Goal: Check status: Check status

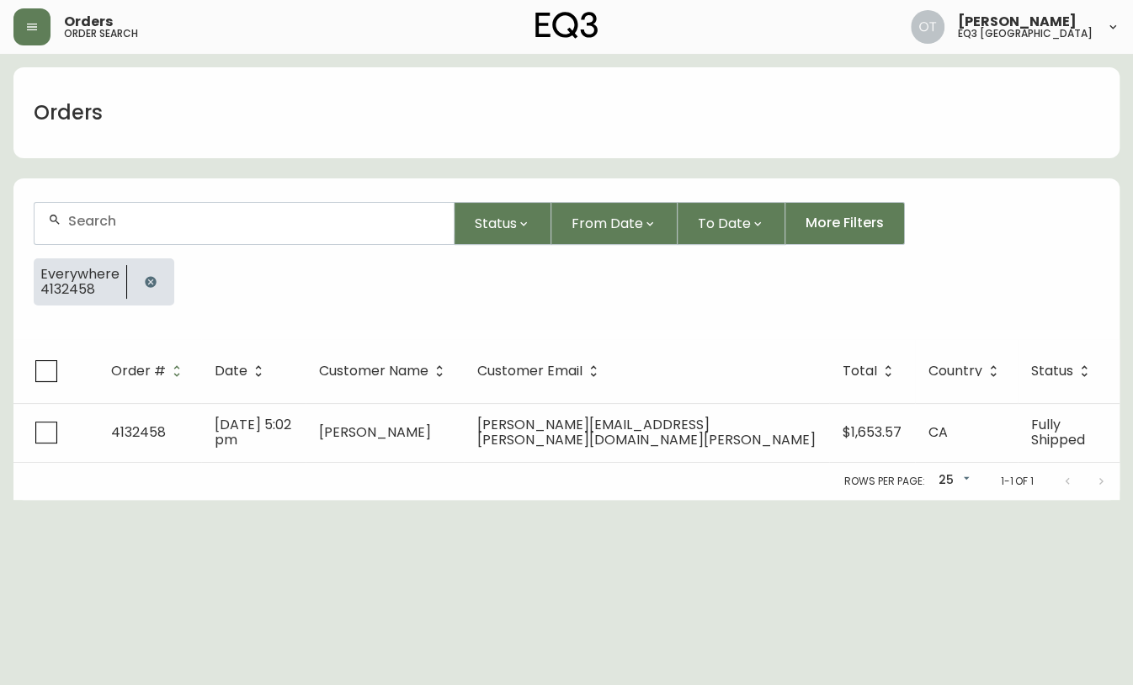
click at [143, 222] on input "text" at bounding box center [254, 221] width 372 height 16
paste input "4132520"
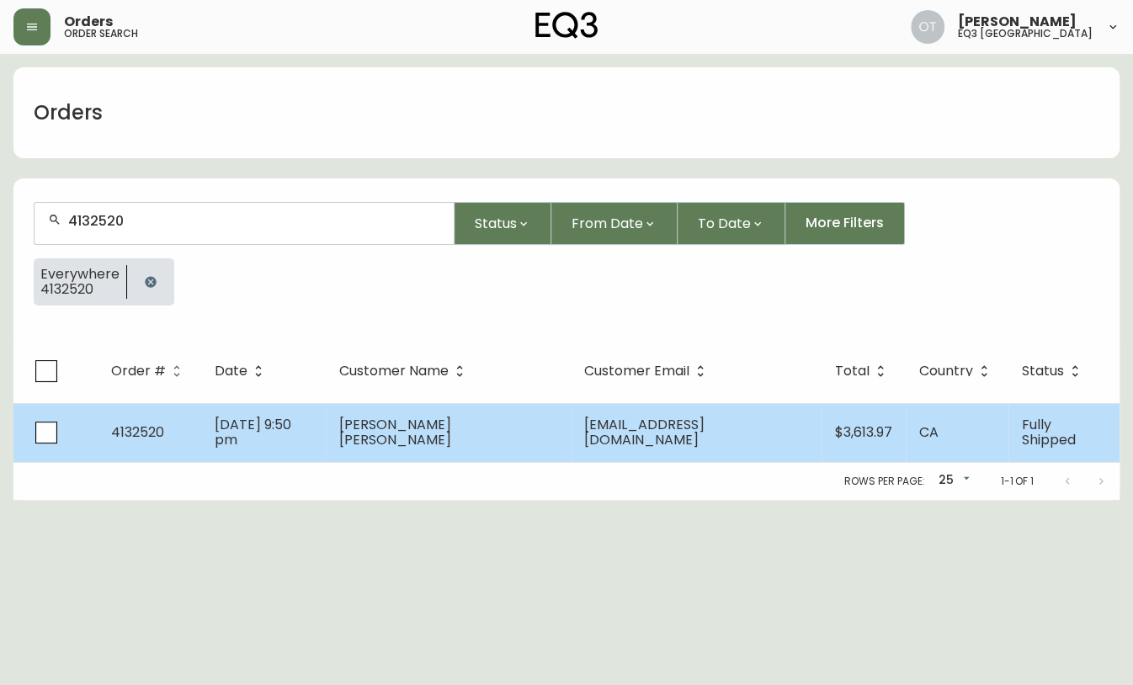
type input "4132520"
click at [201, 435] on td "4132520" at bounding box center [150, 432] width 104 height 59
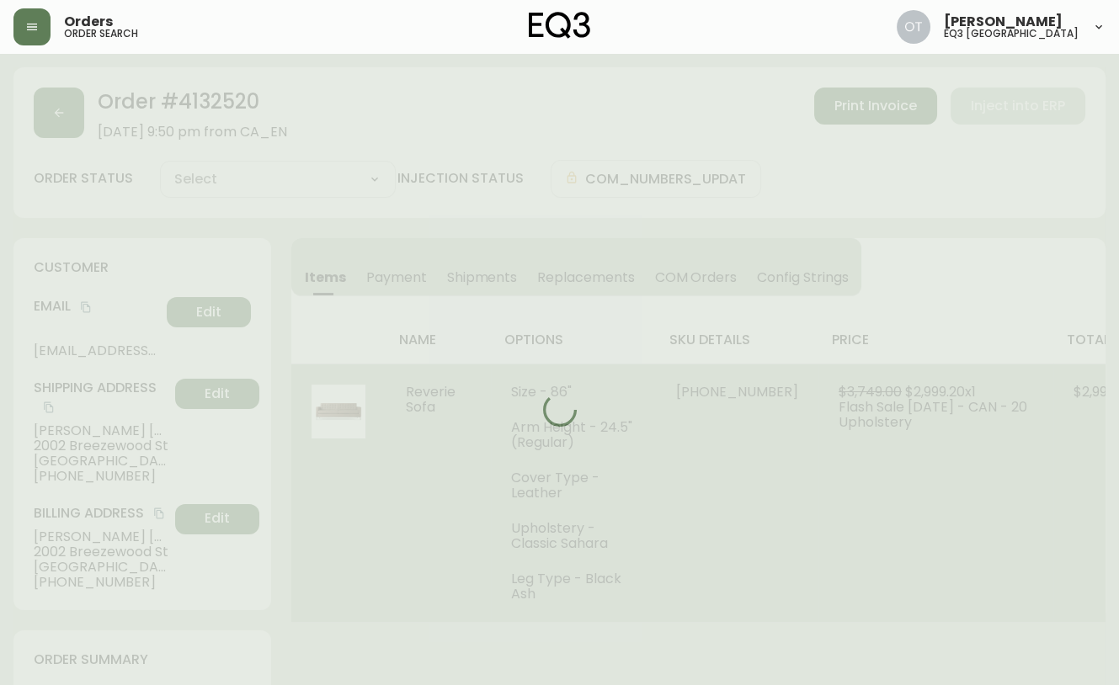
type input "Fully Shipped"
select select "FULLY_SHIPPED"
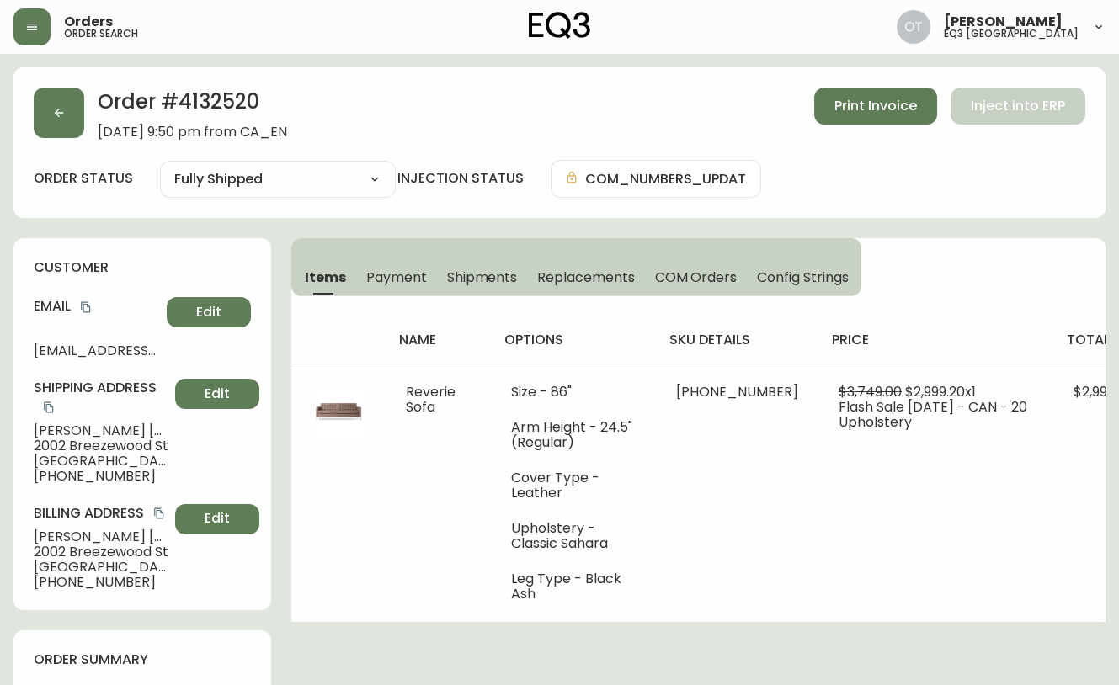
click at [483, 286] on button "Shipments" at bounding box center [482, 277] width 91 height 37
